Goal: Task Accomplishment & Management: Manage account settings

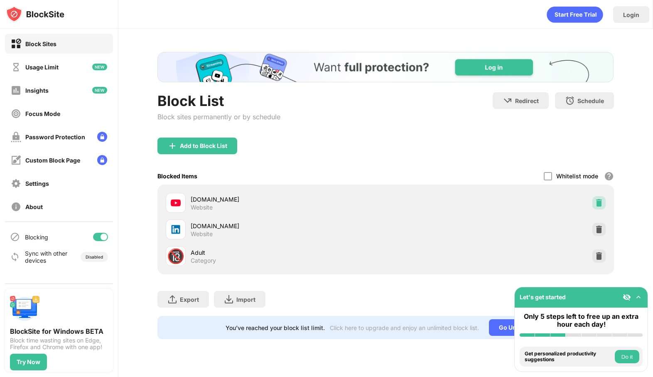
click at [595, 201] on img at bounding box center [599, 202] width 8 height 8
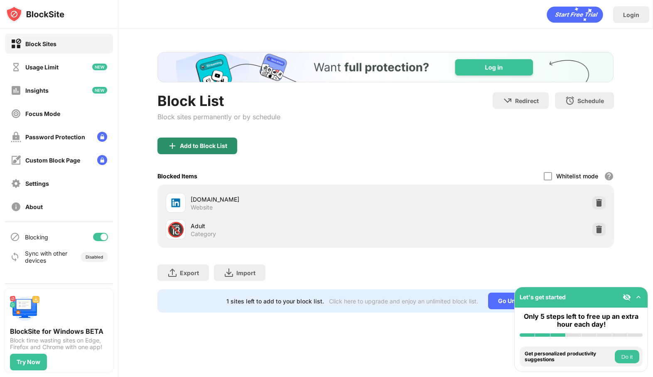
click at [217, 142] on div "Add to Block List" at bounding box center [203, 145] width 47 height 7
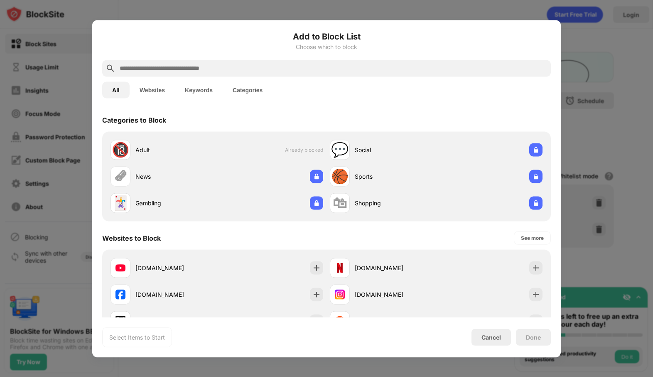
click at [243, 62] on div at bounding box center [326, 68] width 448 height 17
click at [243, 69] on input "text" at bounding box center [333, 68] width 429 height 10
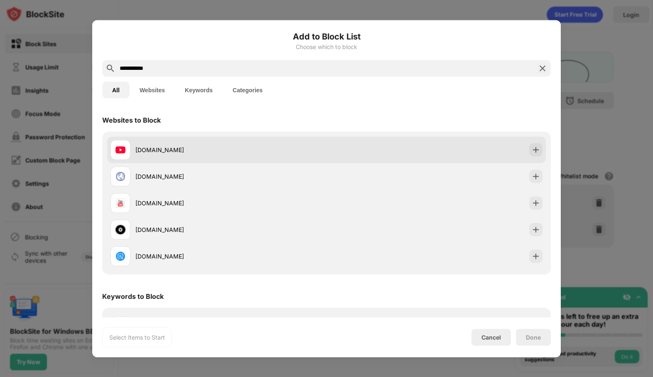
type input "**********"
click at [531, 148] on div at bounding box center [535, 149] width 13 height 13
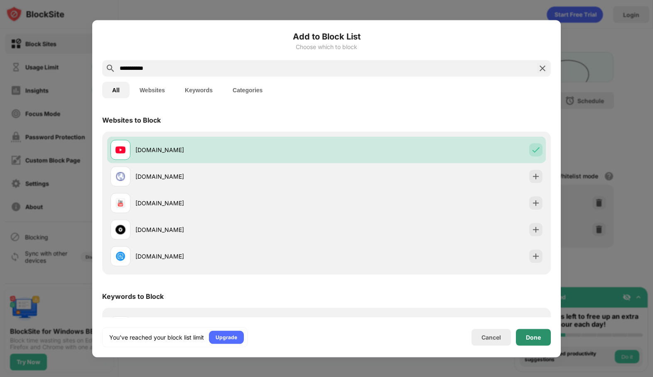
click at [527, 338] on div "Done" at bounding box center [533, 336] width 15 height 7
